Goal: Information Seeking & Learning: Learn about a topic

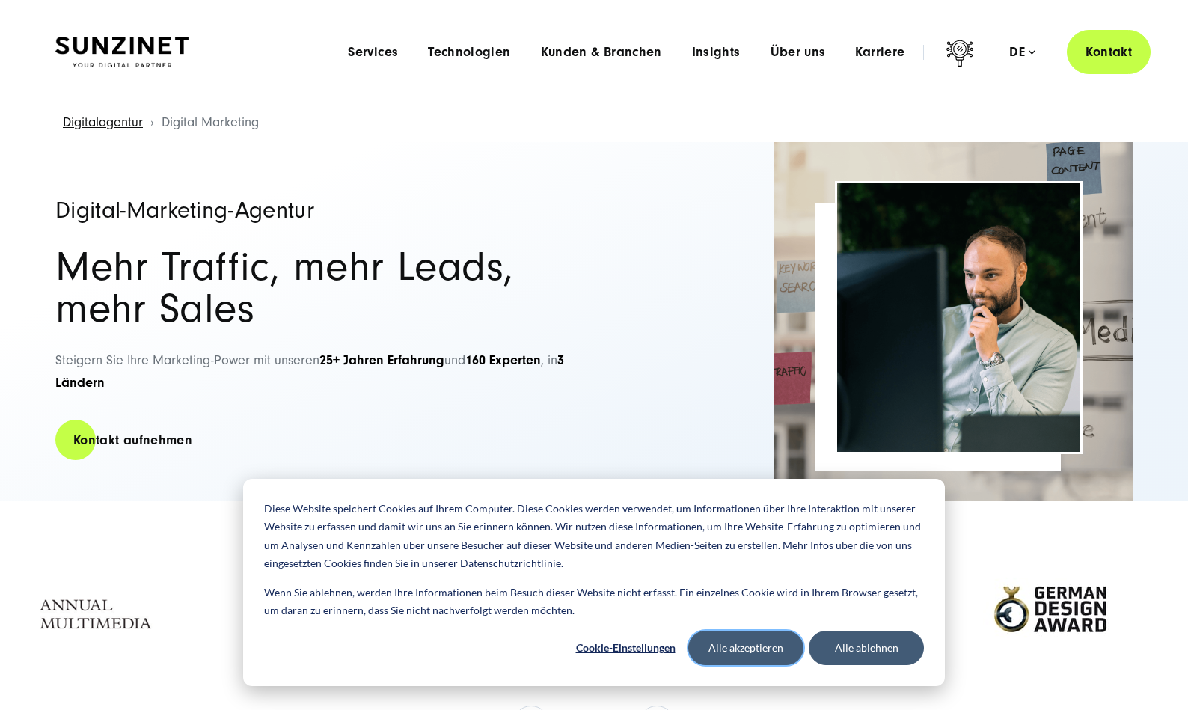
click at [777, 654] on button "Alle akzeptieren" at bounding box center [745, 648] width 115 height 34
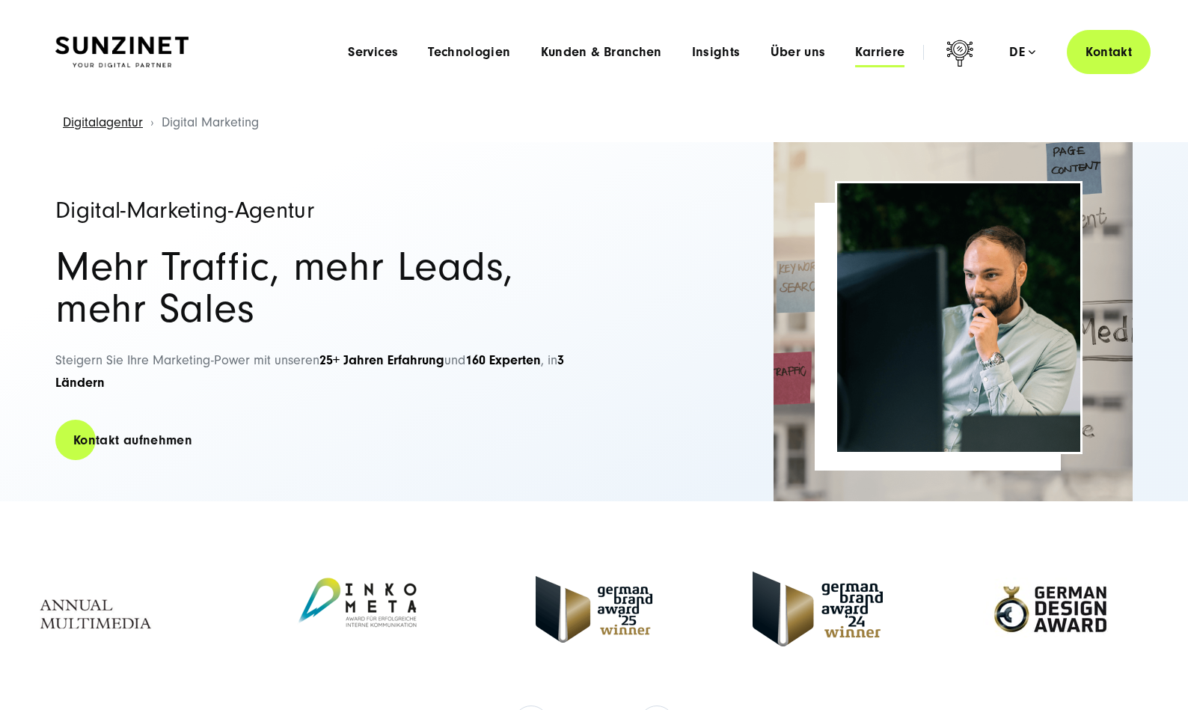
click at [880, 53] on span "Karriere" at bounding box center [879, 52] width 49 height 15
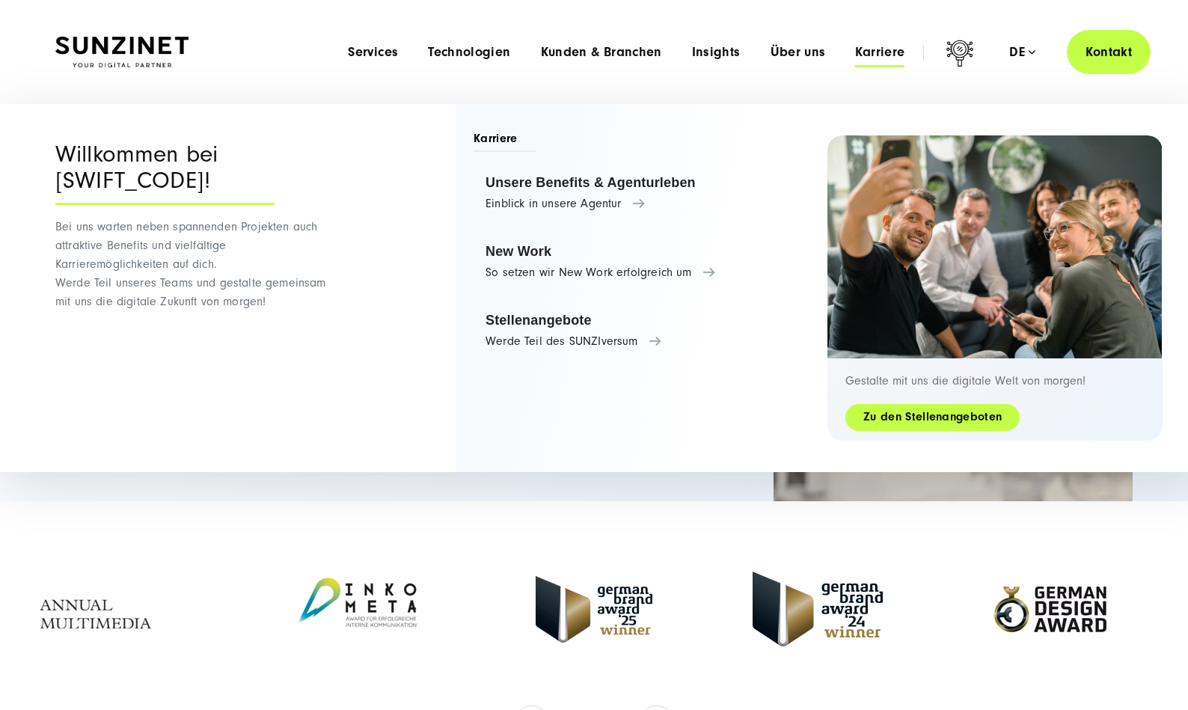
click at [940, 412] on link "Zu den Stellenangeboten" at bounding box center [932, 416] width 174 height 17
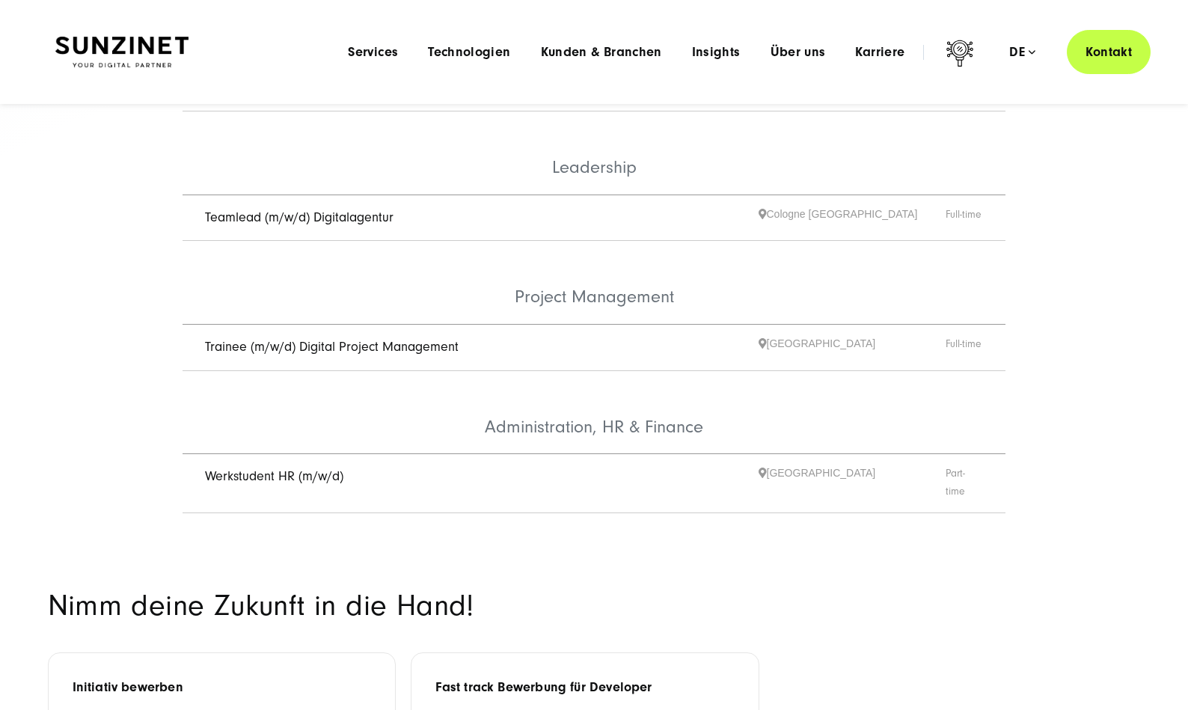
scroll to position [230, 0]
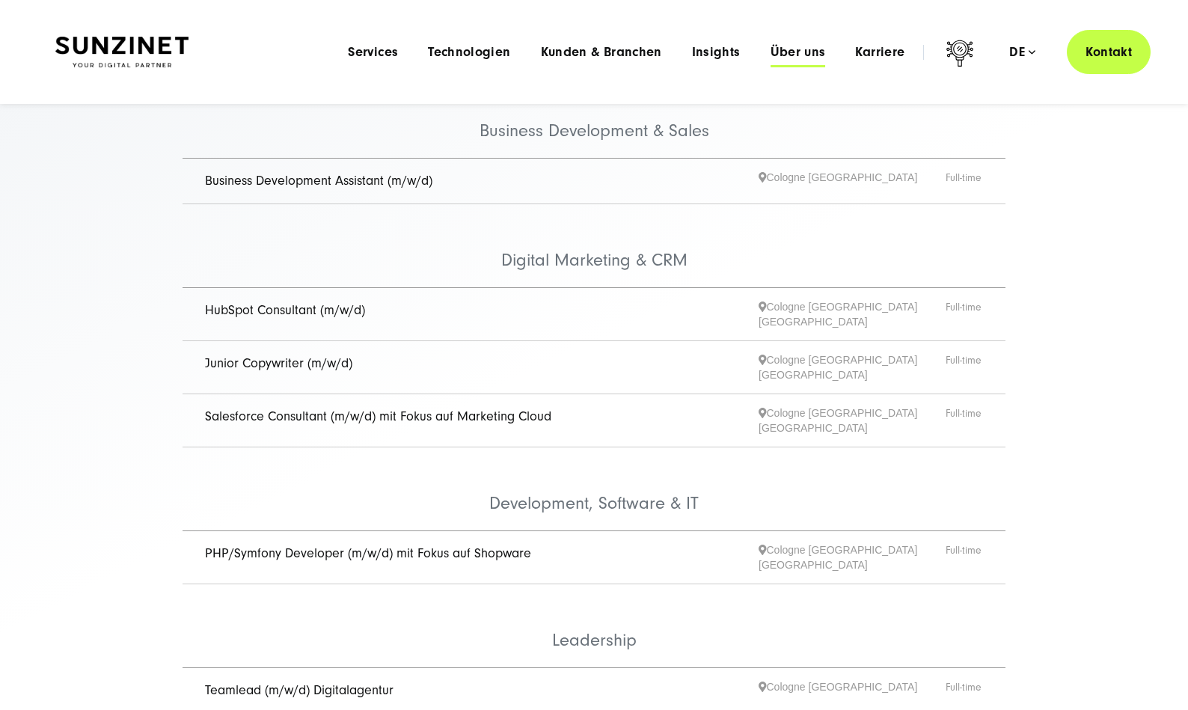
click at [801, 55] on span "Über uns" at bounding box center [798, 52] width 55 height 15
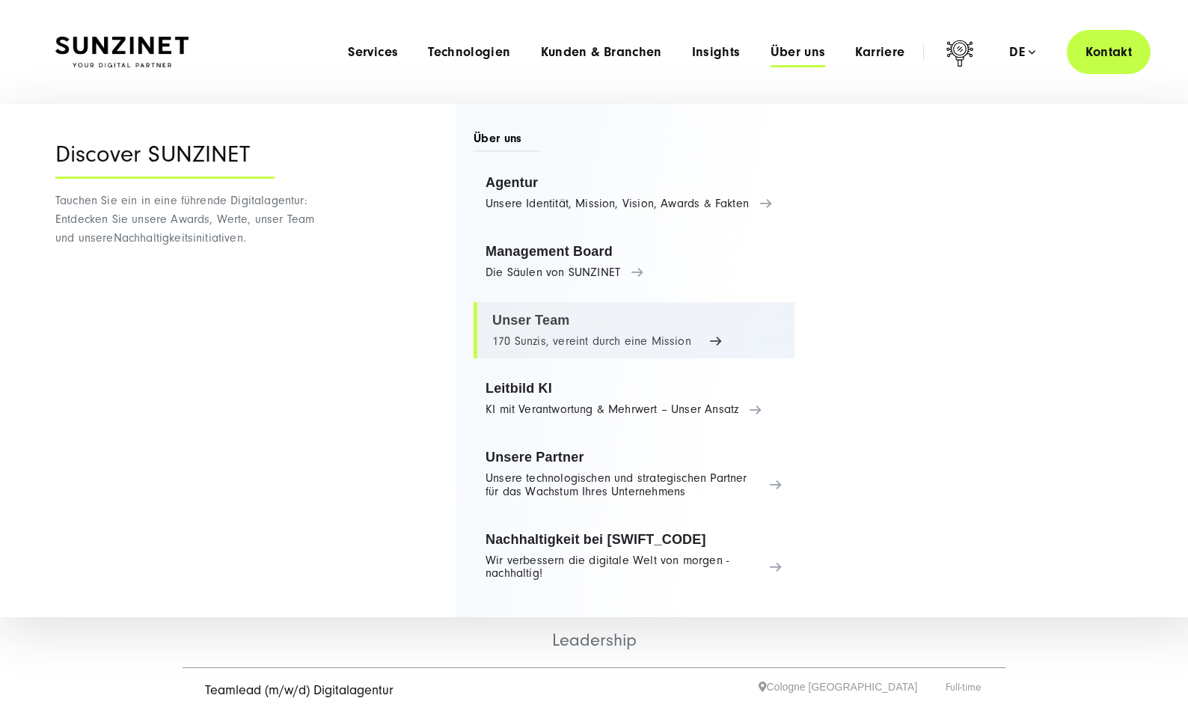
click at [535, 322] on link "Unser Team 170 Sunzis, vereint durch eine Mission" at bounding box center [634, 330] width 321 height 57
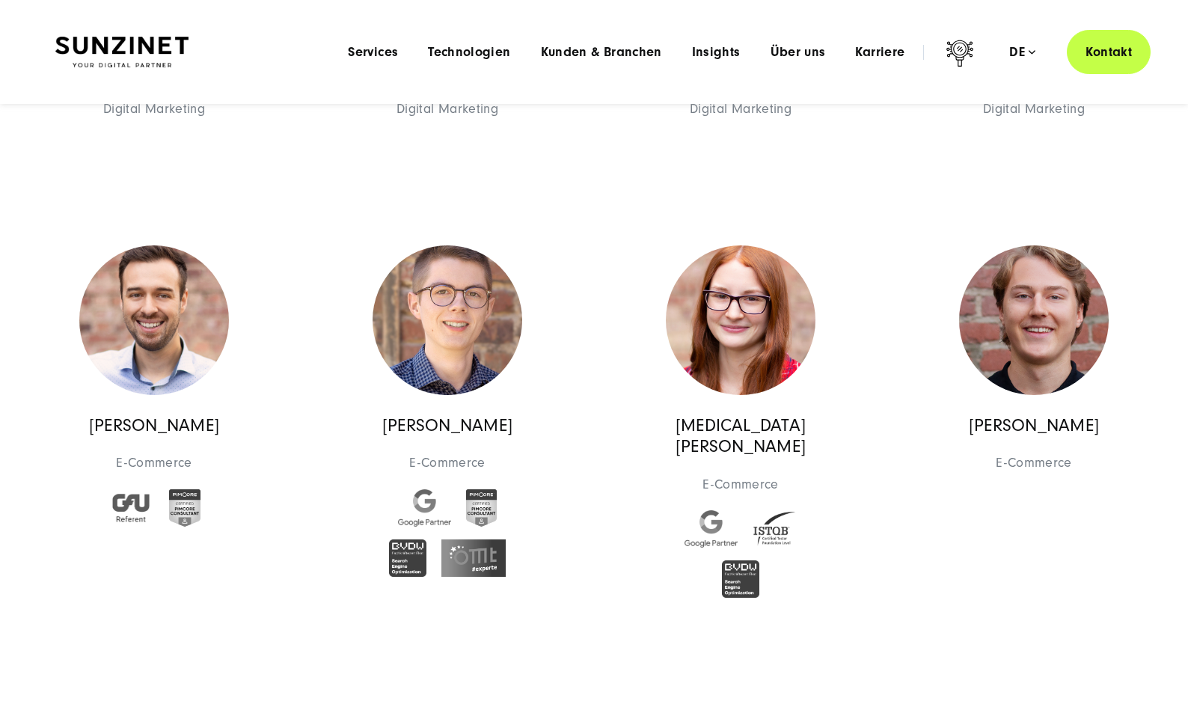
scroll to position [4302, 0]
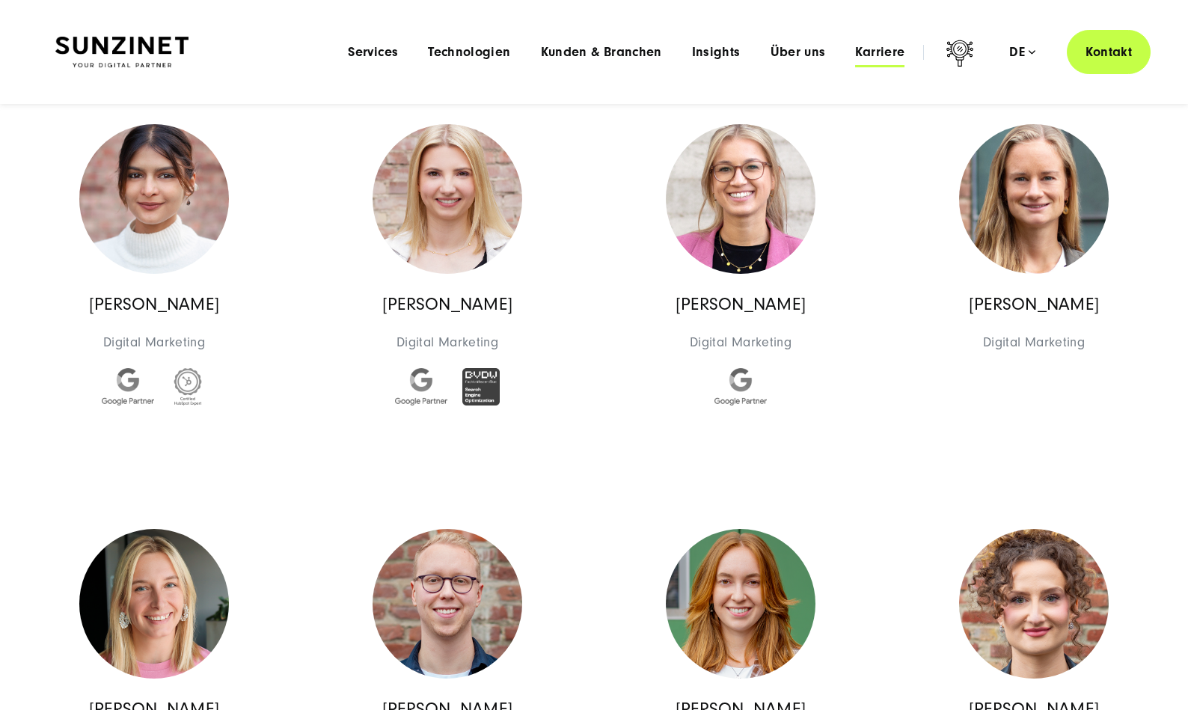
click at [899, 49] on span "Karriere" at bounding box center [879, 52] width 49 height 15
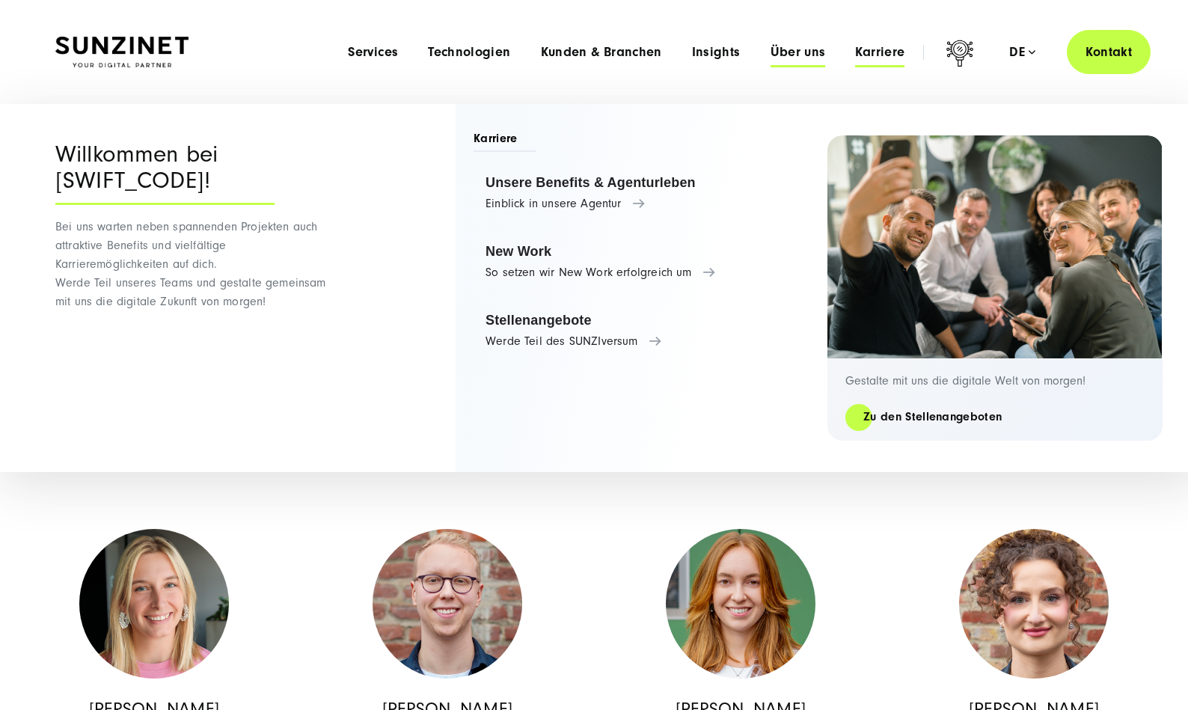
click at [787, 50] on span "Über uns" at bounding box center [798, 52] width 55 height 15
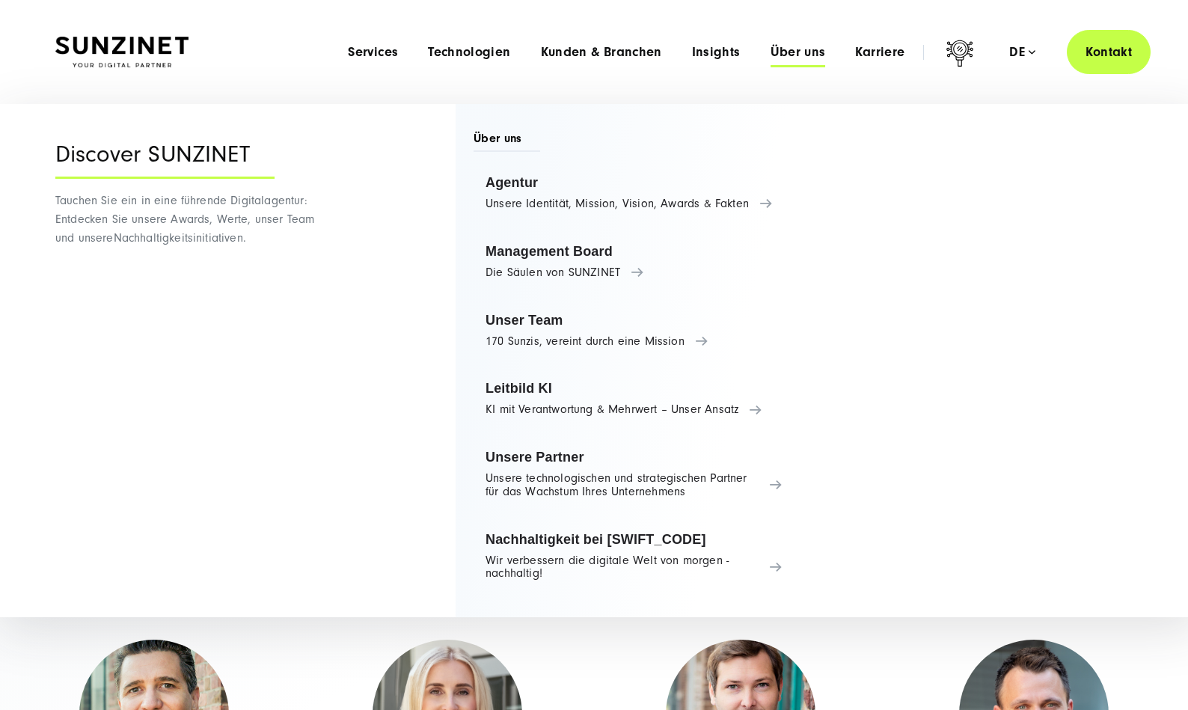
scroll to position [0, 0]
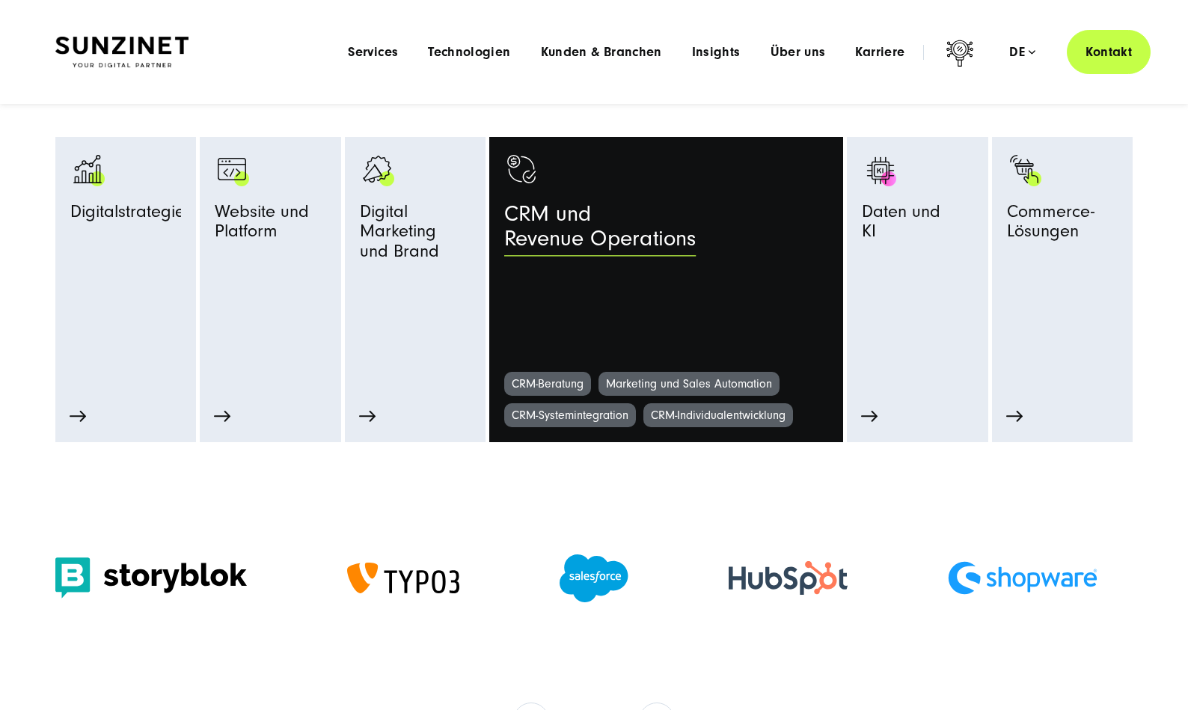
scroll to position [715, 0]
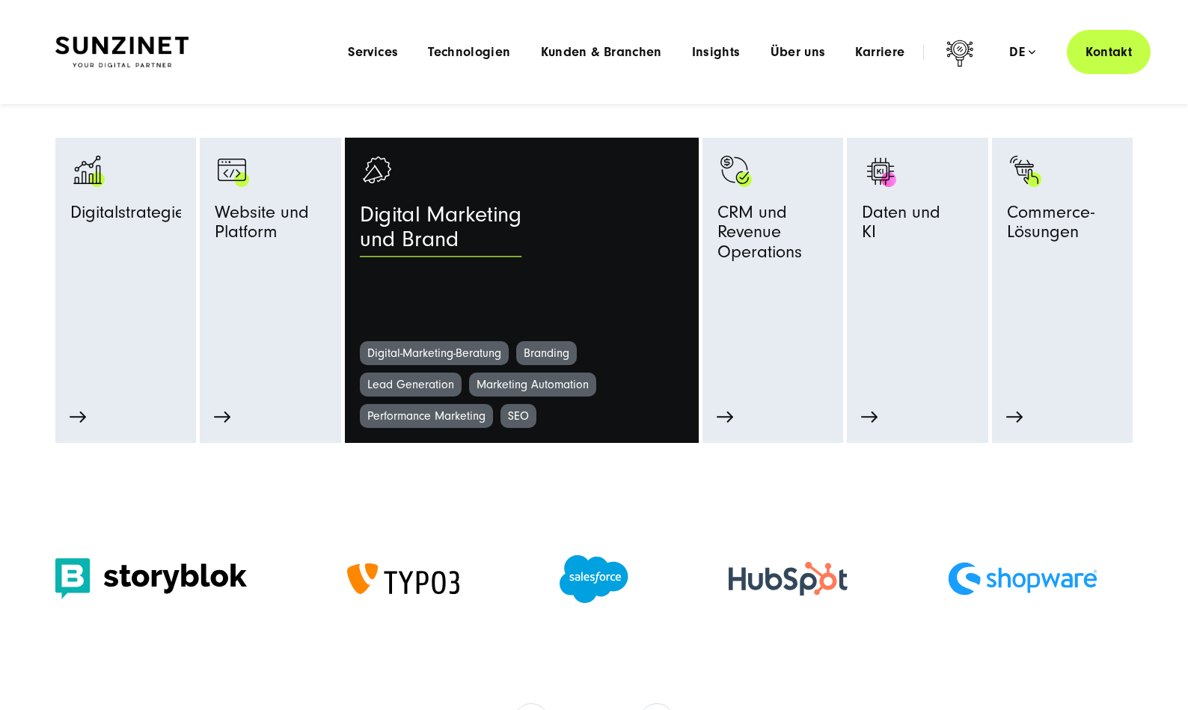
click at [517, 266] on link "Digital Marketing und Brand" at bounding box center [522, 247] width 324 height 189
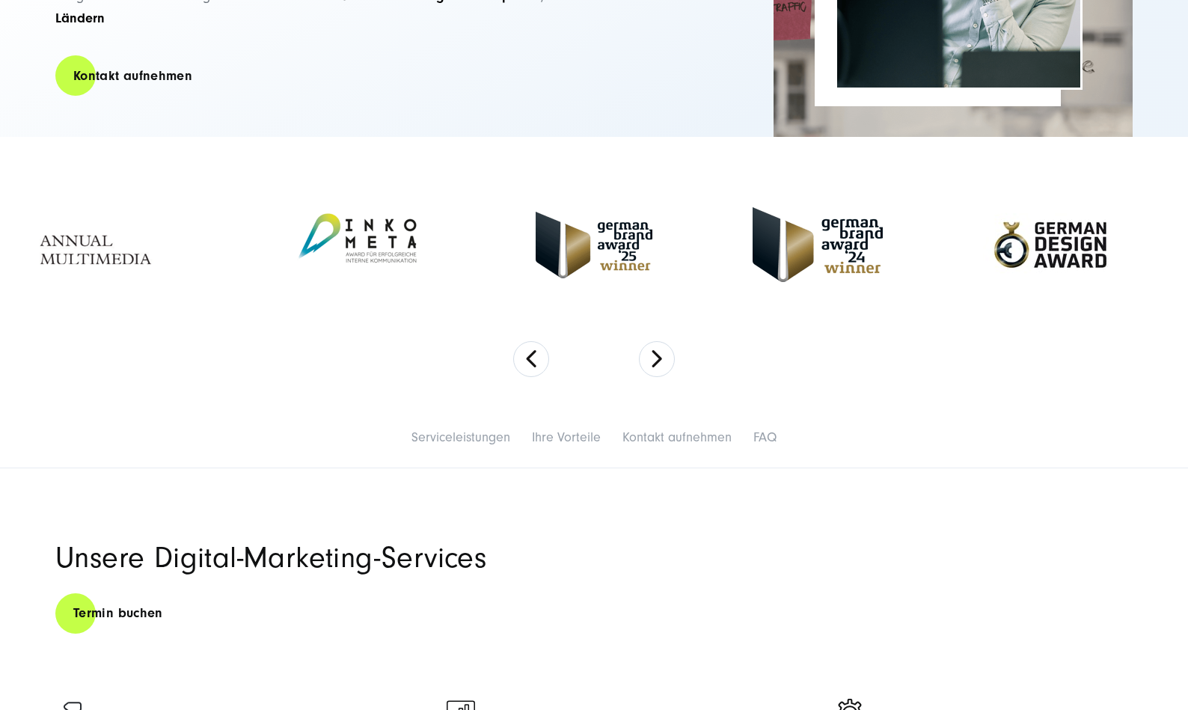
scroll to position [604, 0]
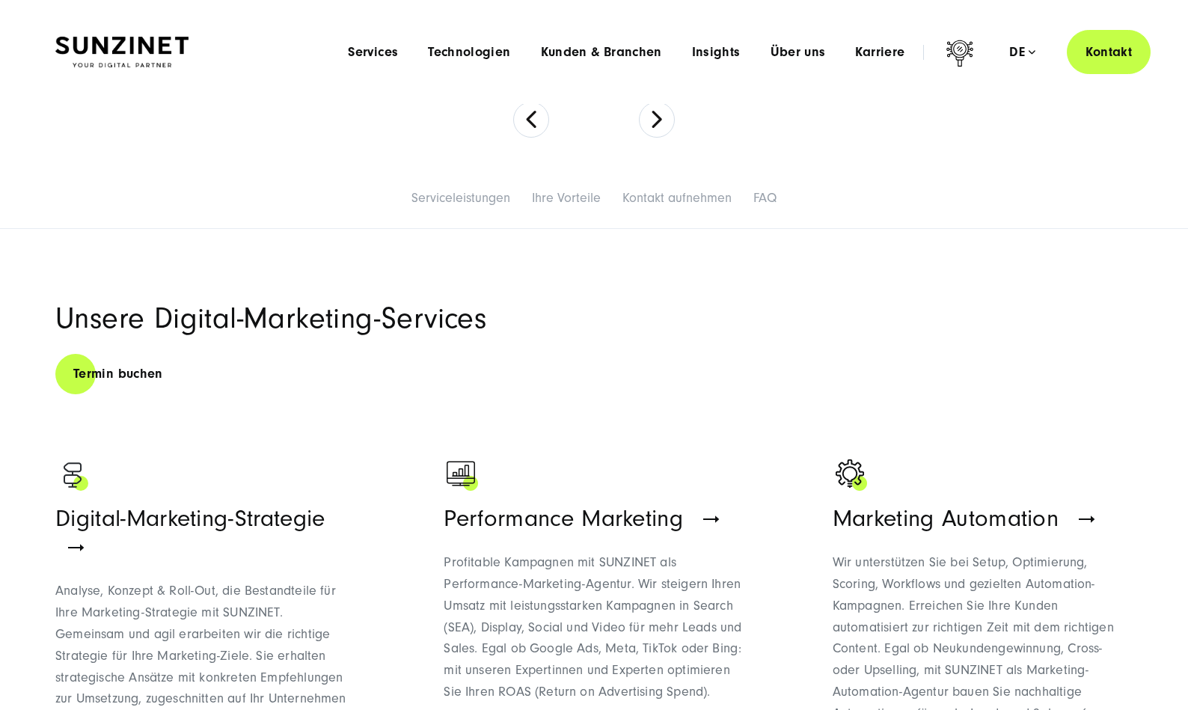
scroll to position [604, 0]
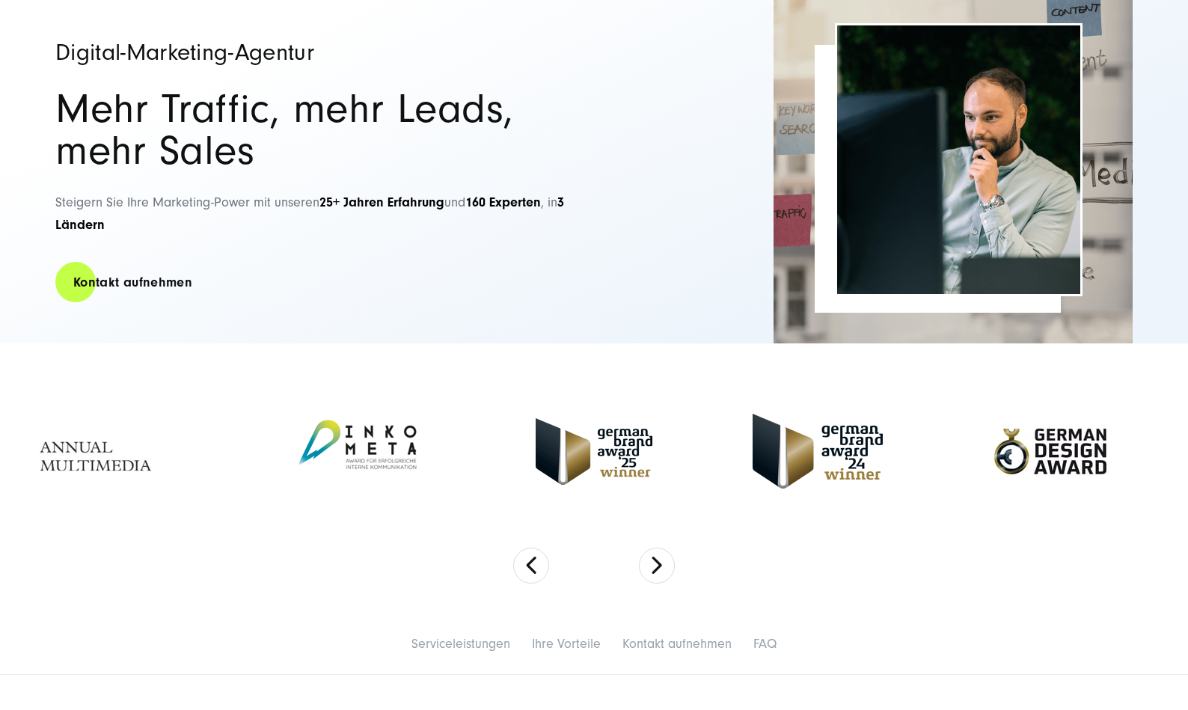
scroll to position [220, 0]
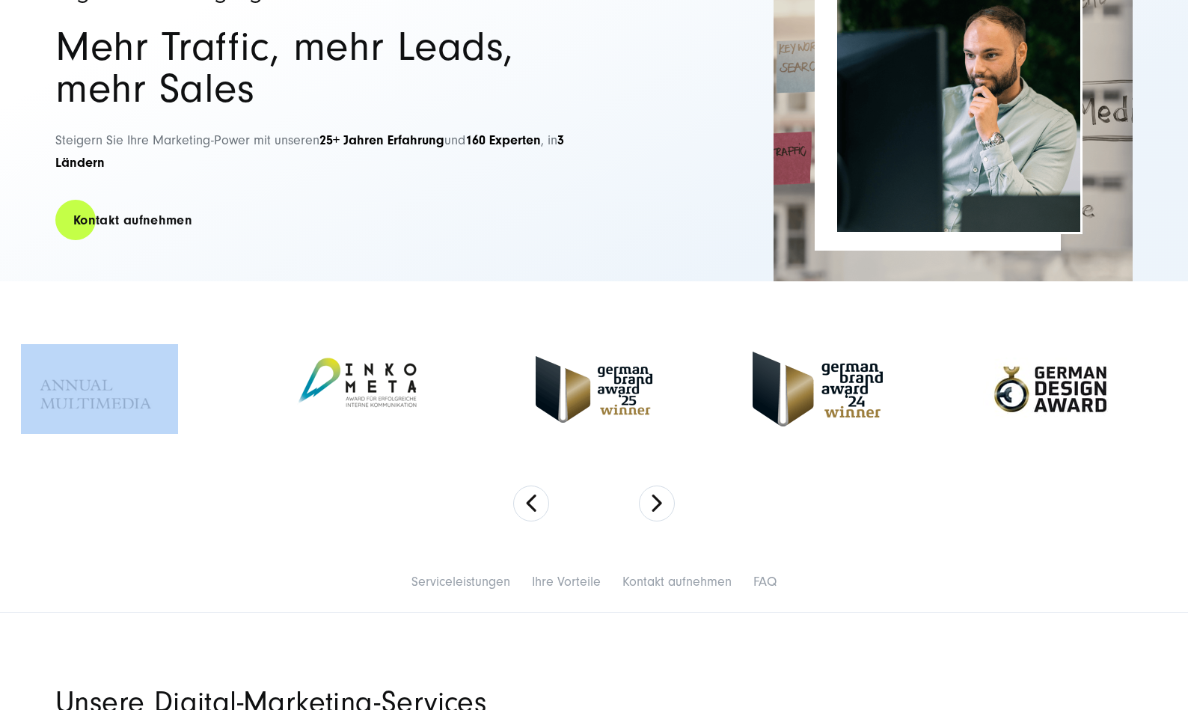
drag, startPoint x: 22, startPoint y: 305, endPoint x: 204, endPoint y: 453, distance: 234.6
click at [204, 453] on div at bounding box center [594, 389] width 1188 height 192
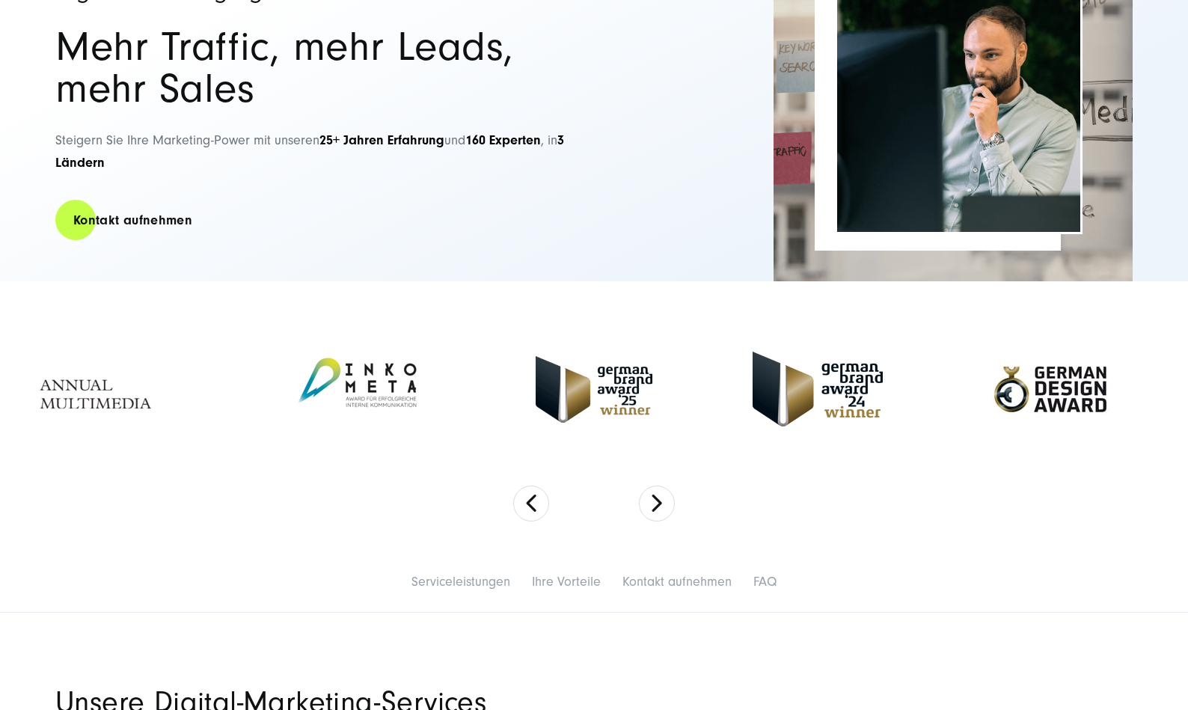
click at [272, 499] on section at bounding box center [594, 416] width 1188 height 269
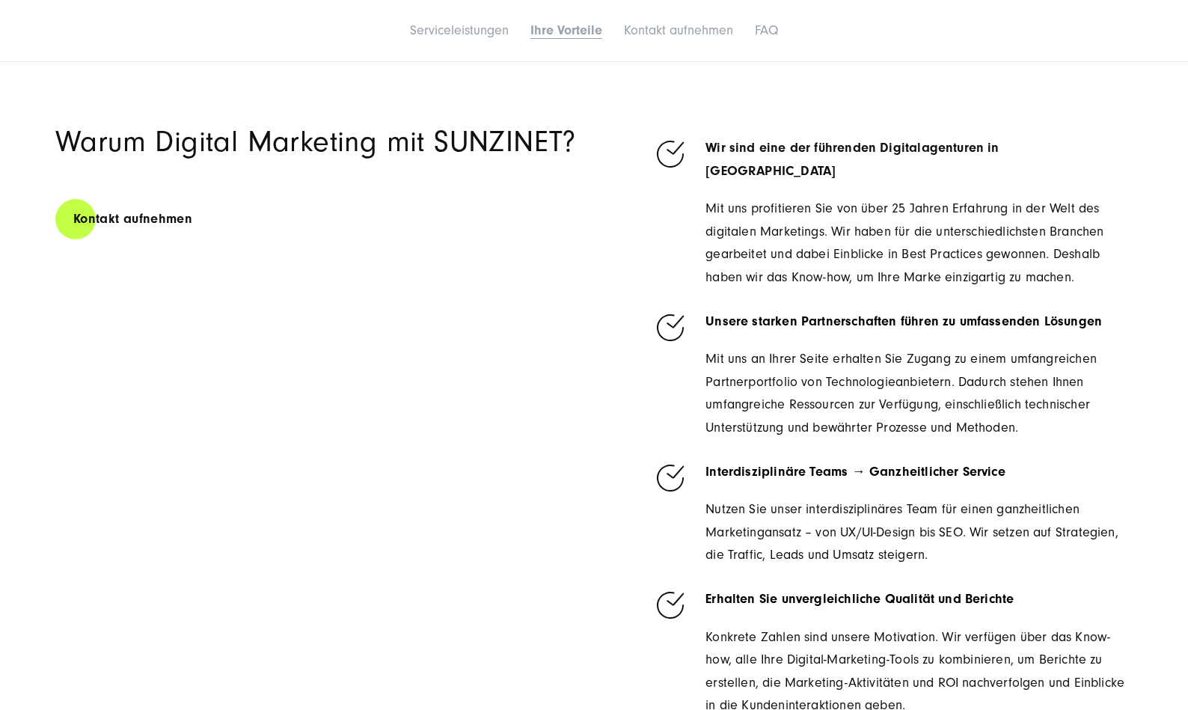
scroll to position [3516, 0]
click at [374, 85] on section "Warum Digital Marketing mit SUNZINET? Kontakt aufnehmen Wir sind eine der führe…" at bounding box center [594, 424] width 1188 height 745
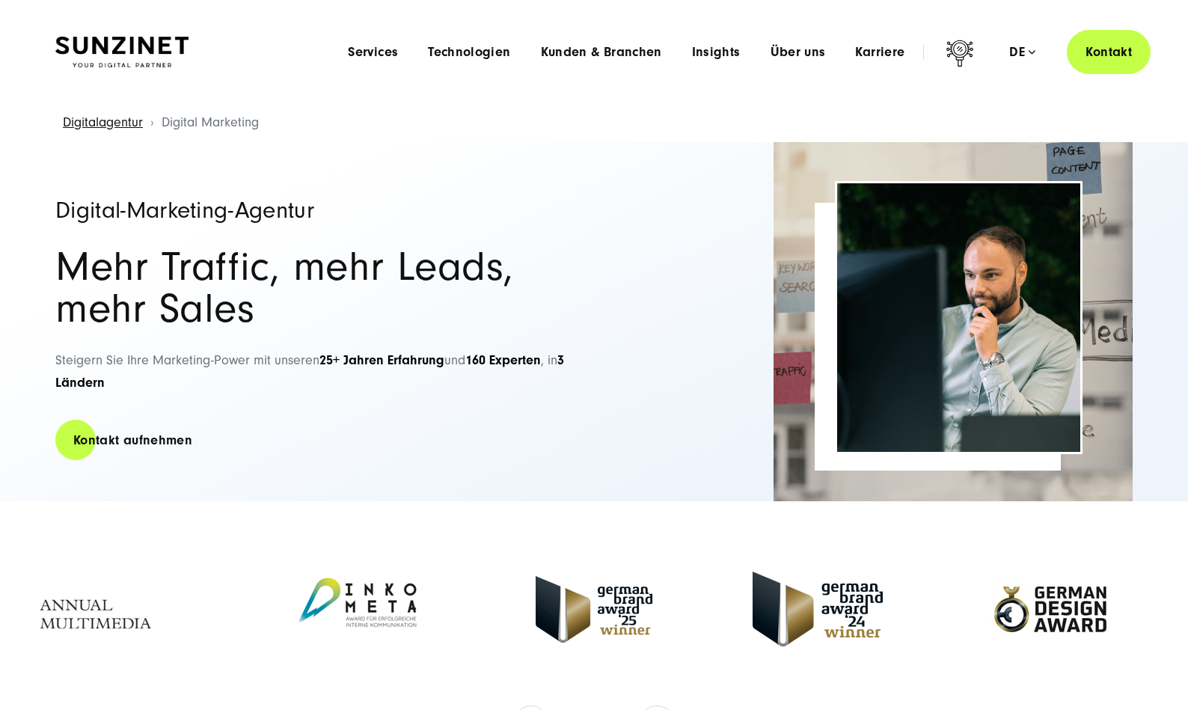
scroll to position [0, 0]
click at [893, 64] on div "Menu Services Menu Full Service Digitalagentur Wir lösen komplexe Herausforderu…" at bounding box center [742, 52] width 818 height 44
click at [892, 54] on span "Karriere" at bounding box center [879, 52] width 49 height 15
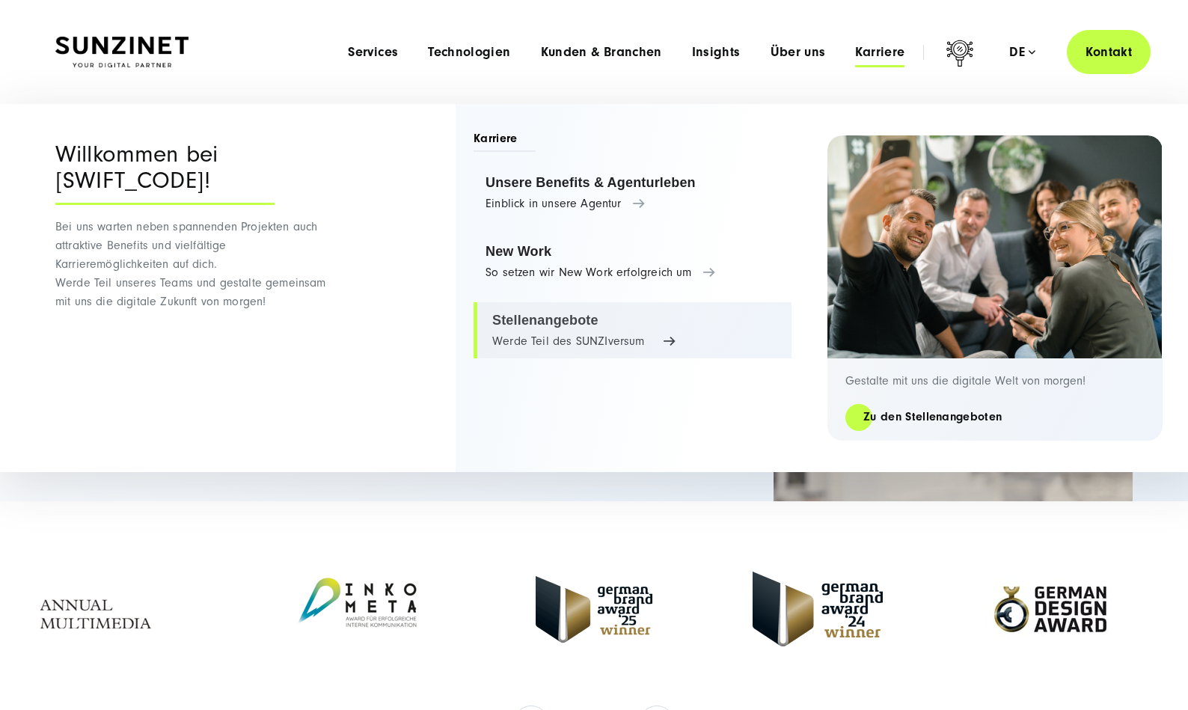
click at [586, 333] on link "Stellenangebote Werde Teil des SUNZIversum" at bounding box center [633, 330] width 318 height 57
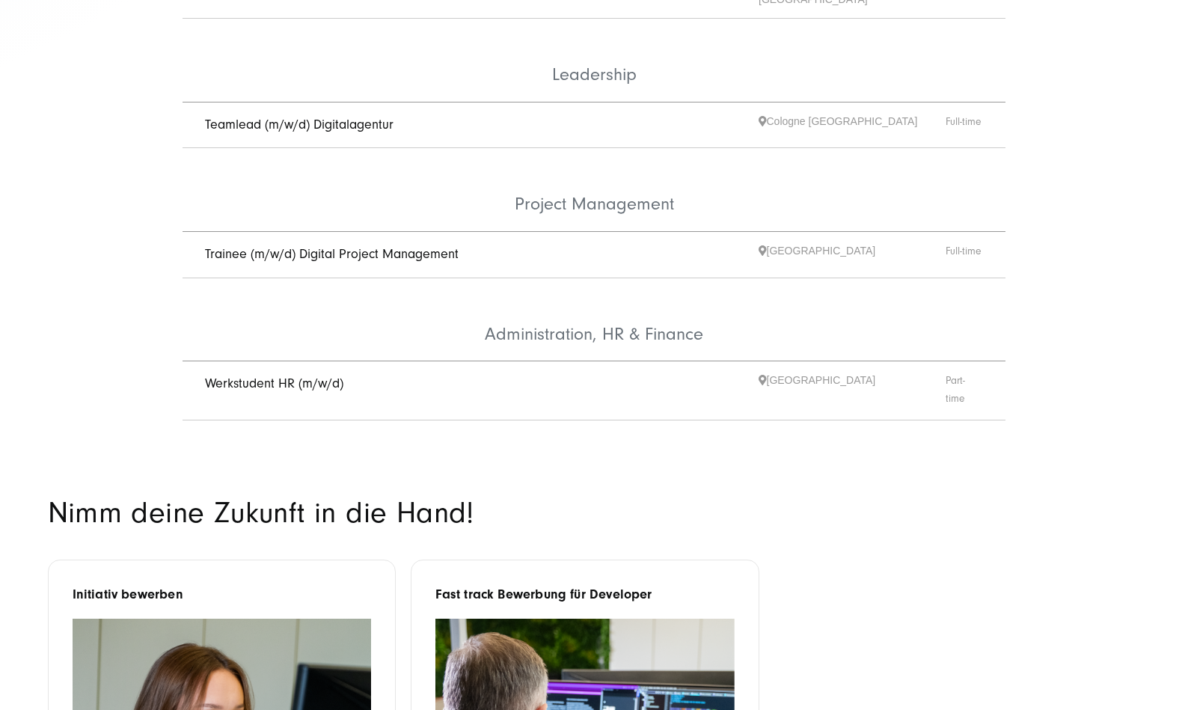
scroll to position [796, 0]
click at [290, 376] on link "Werkstudent HR (m/w/d)" at bounding box center [274, 384] width 138 height 16
